Goal: Information Seeking & Learning: Understand process/instructions

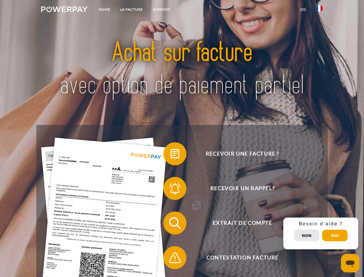
click at [64, 10] on img at bounding box center [64, 9] width 46 height 6
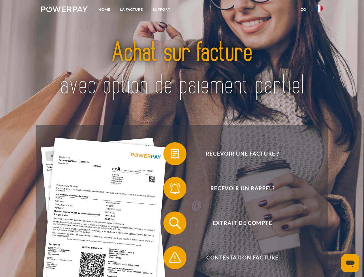
click at [320, 10] on img at bounding box center [319, 8] width 7 height 7
click at [303, 10] on link "CG" at bounding box center [303, 9] width 15 height 10
click at [171, 155] on span at bounding box center [166, 153] width 29 height 29
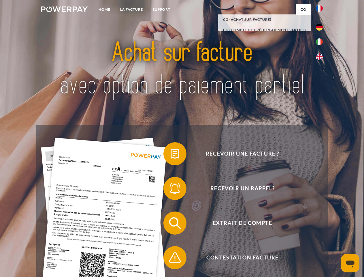
click at [171, 189] on span at bounding box center [166, 188] width 29 height 29
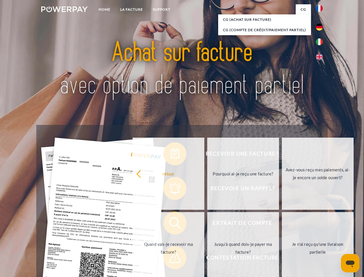
click at [207, 224] on link "Jusqu'à quand dois-je payer ma facture?" at bounding box center [243, 248] width 72 height 72
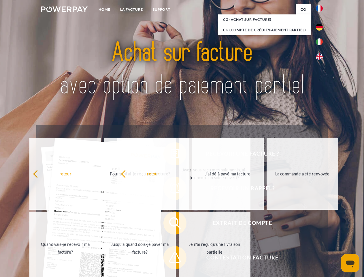
click at [171, 259] on span at bounding box center [166, 257] width 29 height 29
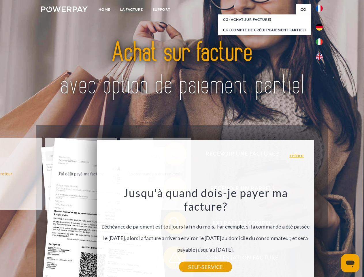
click at [321, 233] on div "Recevoir une facture ? Recevoir un rappel? Extrait de compte retour" at bounding box center [181, 240] width 291 height 231
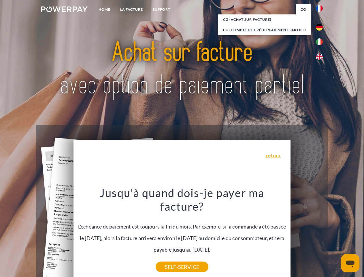
click at [307, 234] on span "Extrait de compte" at bounding box center [242, 222] width 141 height 23
click at [335, 235] on header "Home LA FACTURE Support" at bounding box center [182, 199] width 364 height 398
